Goal: Task Accomplishment & Management: Use online tool/utility

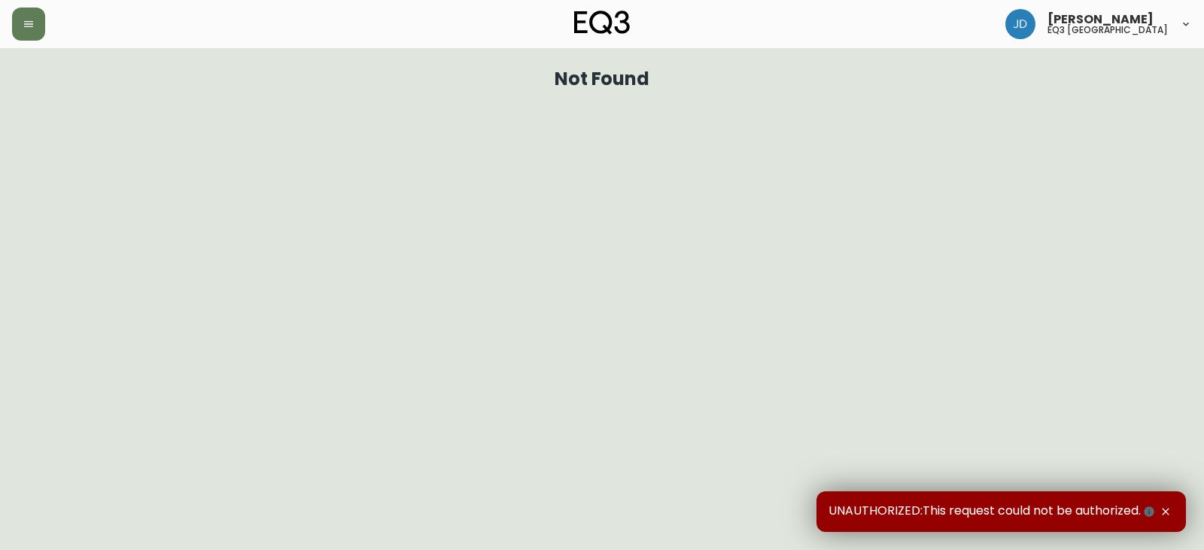
drag, startPoint x: 29, startPoint y: 24, endPoint x: 29, endPoint y: 47, distance: 23.3
click at [29, 23] on icon "button" at bounding box center [29, 24] width 12 height 12
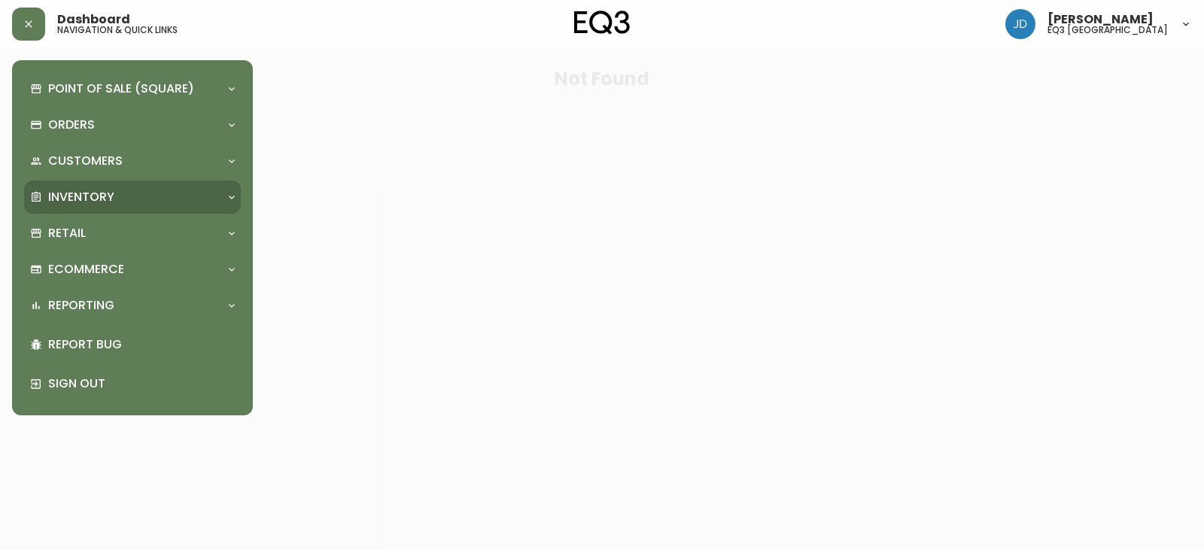
click at [87, 192] on p "Inventory" at bounding box center [81, 197] width 66 height 17
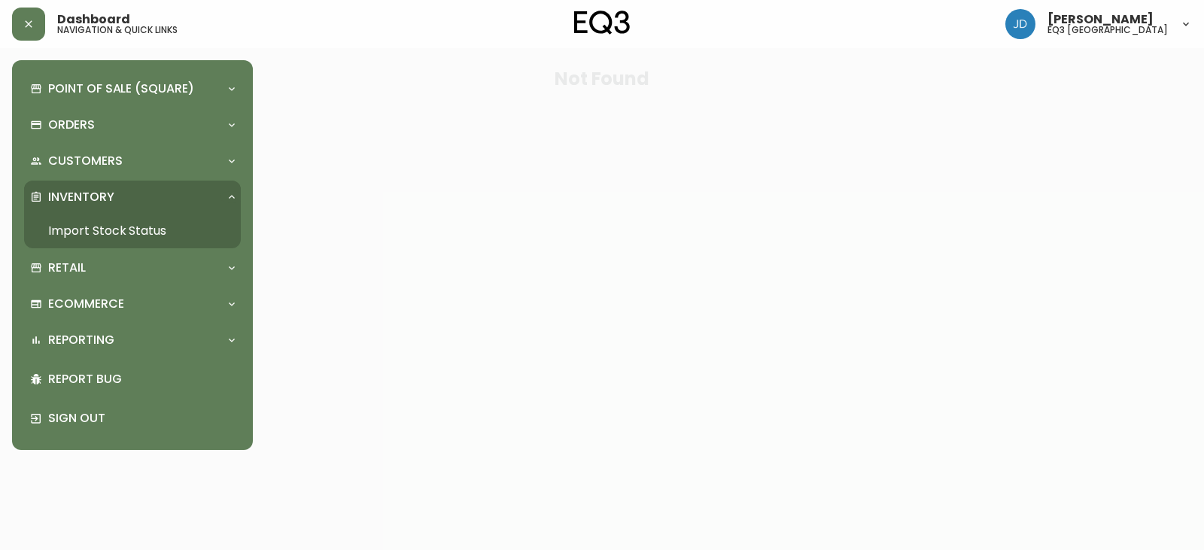
click at [102, 217] on link "Import Stock Status" at bounding box center [132, 231] width 217 height 35
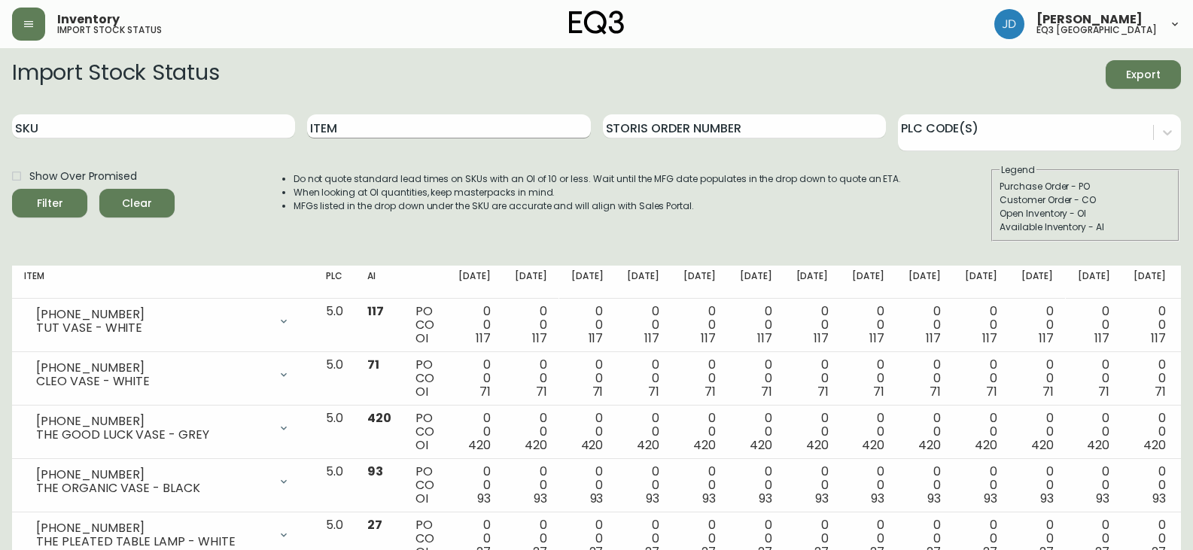
click at [334, 128] on input "Item" at bounding box center [448, 126] width 283 height 24
type input "[PERSON_NAME]"
click at [12, 189] on button "Filter" at bounding box center [49, 203] width 75 height 29
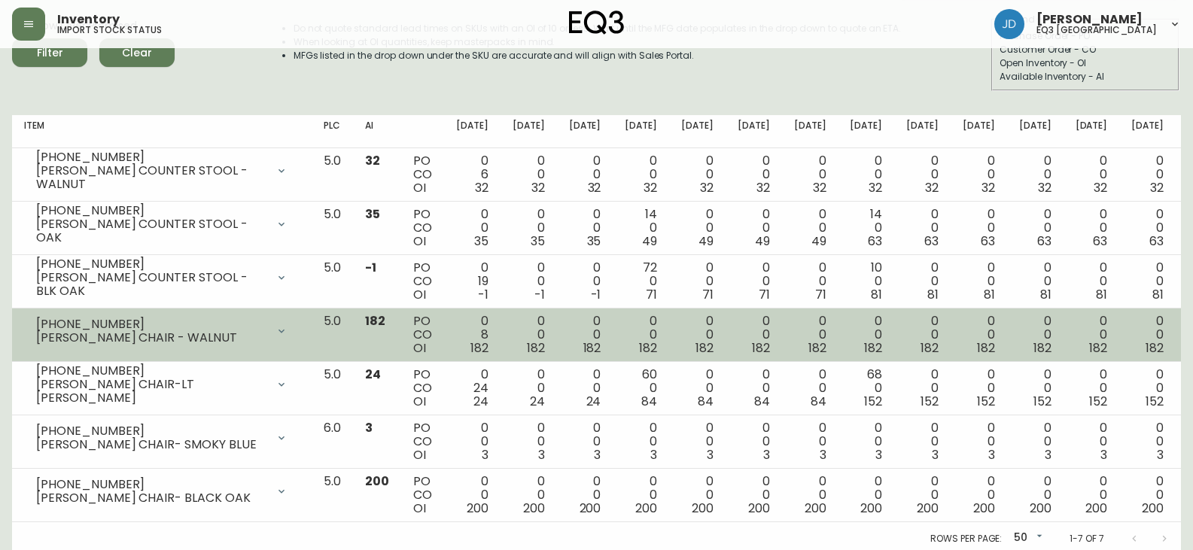
scroll to position [117, 0]
